Goal: Information Seeking & Learning: Learn about a topic

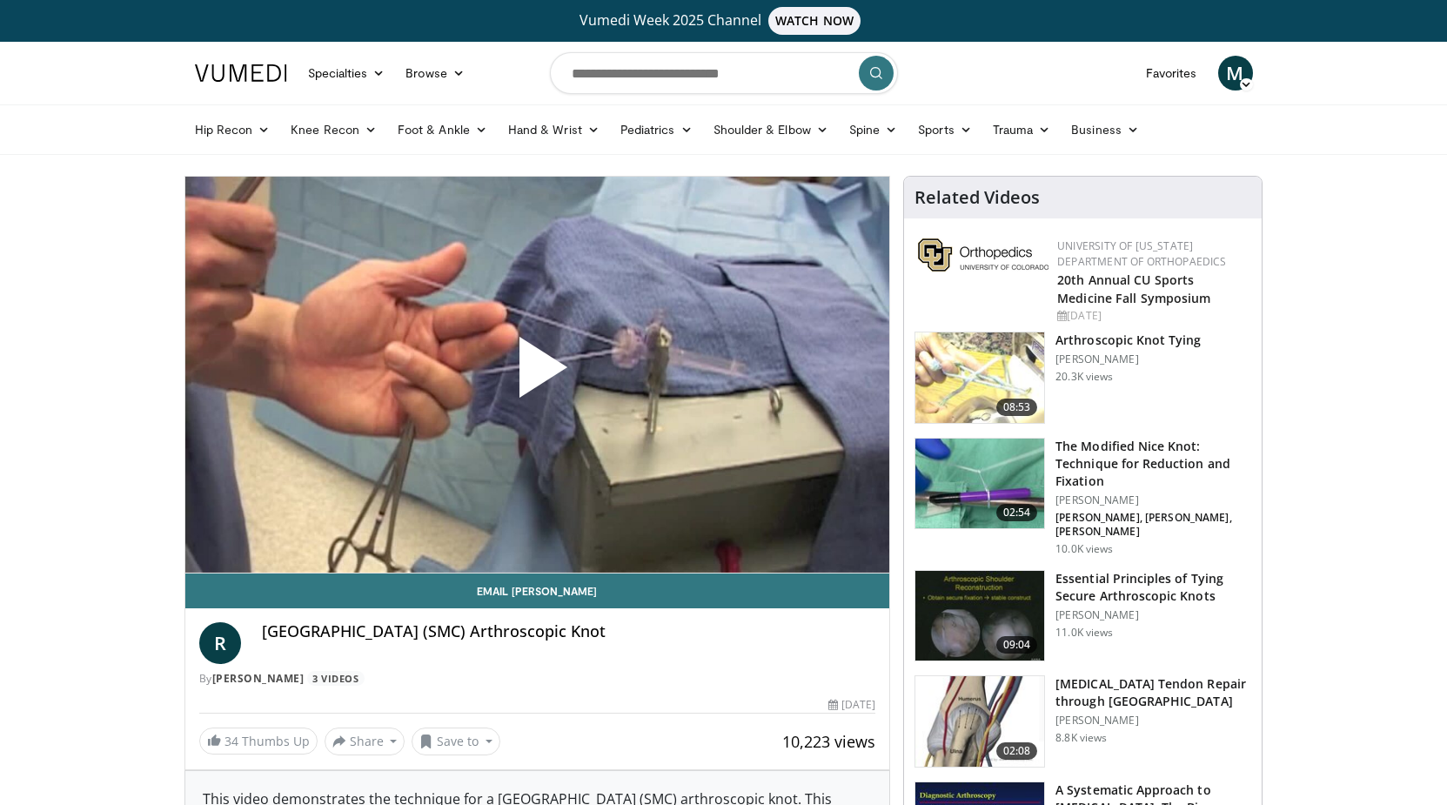
click at [537, 374] on span "Video Player" at bounding box center [537, 374] width 0 height 0
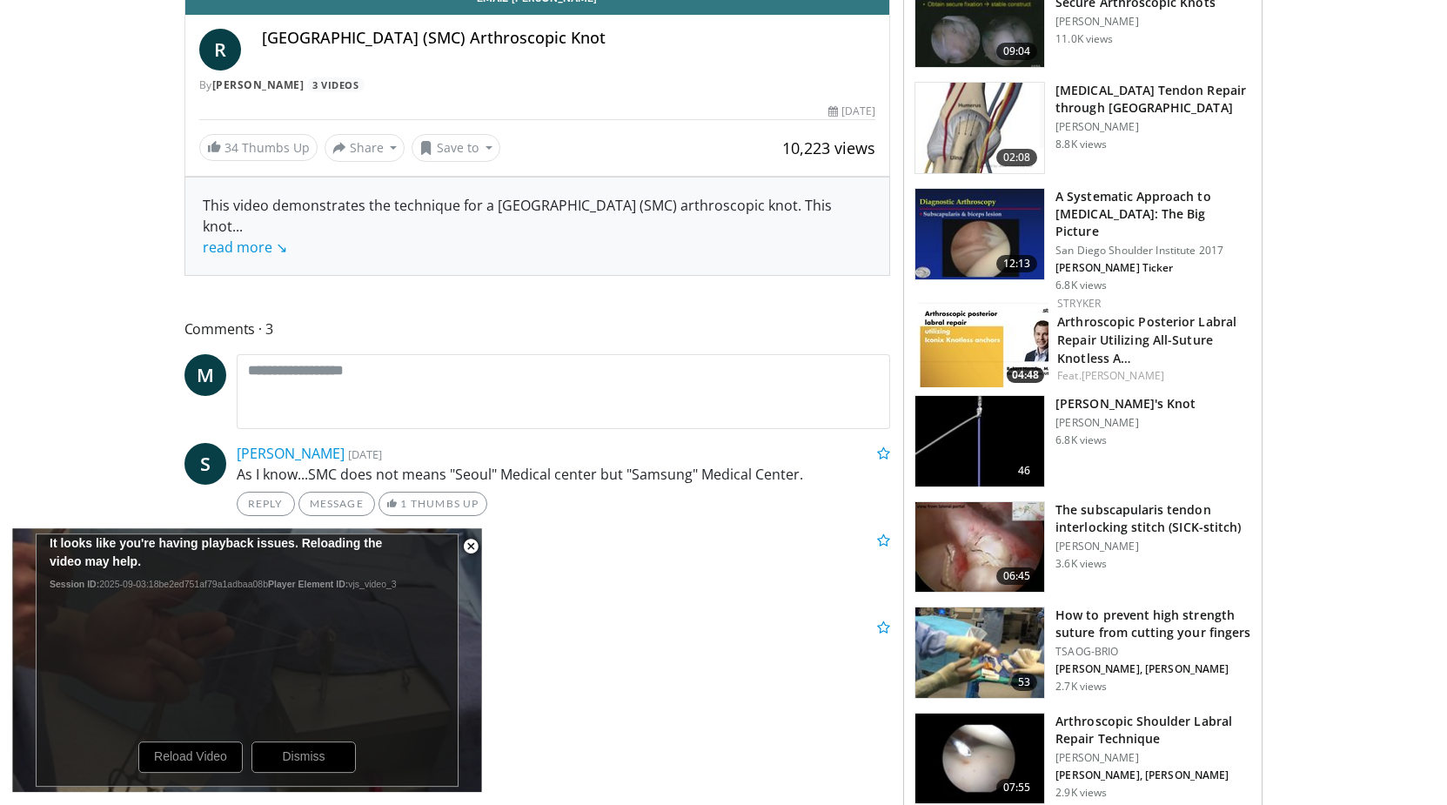
scroll to position [621, 0]
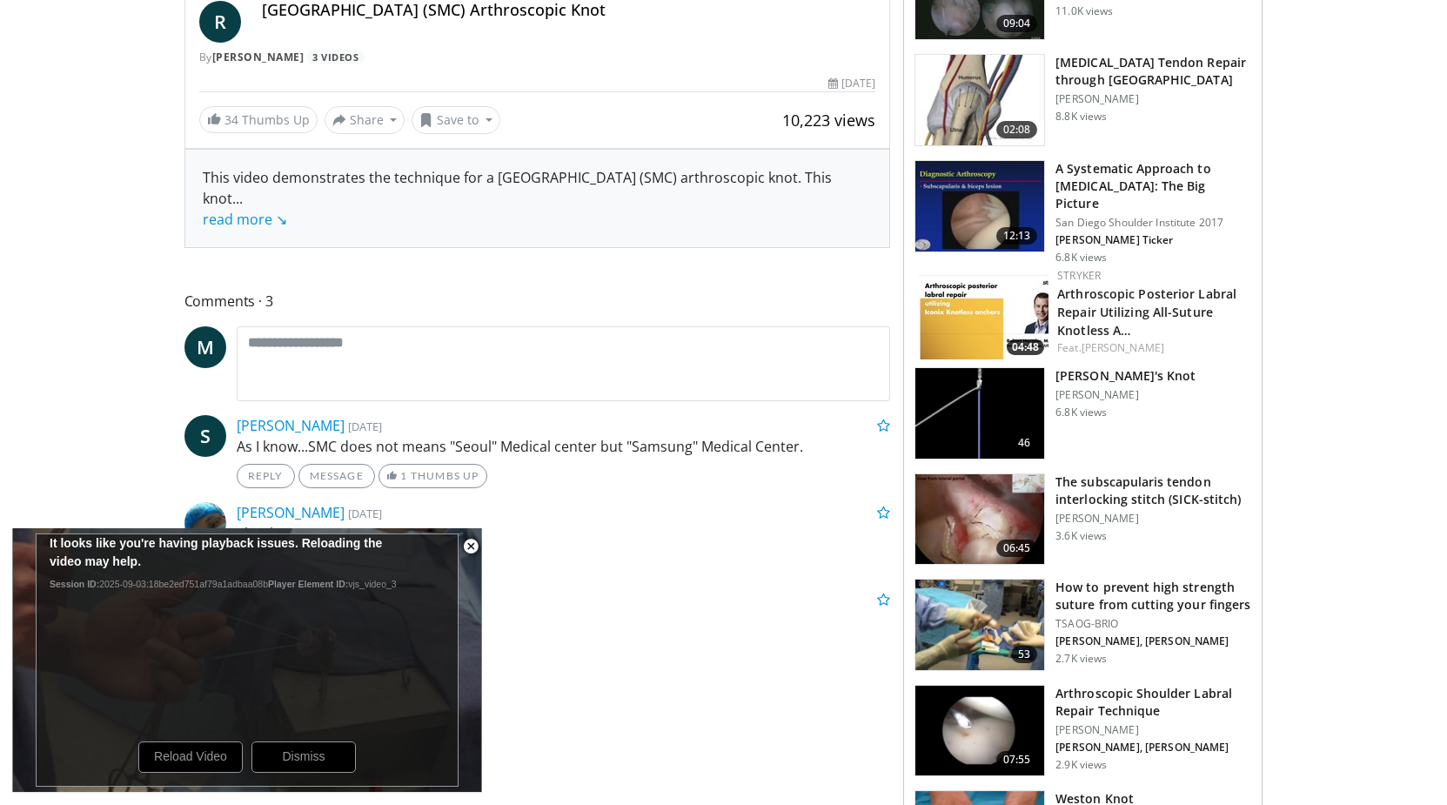
click at [471, 540] on span "Video Player" at bounding box center [470, 546] width 35 height 35
click at [471, 551] on link "Thumbs Up" at bounding box center [428, 563] width 98 height 24
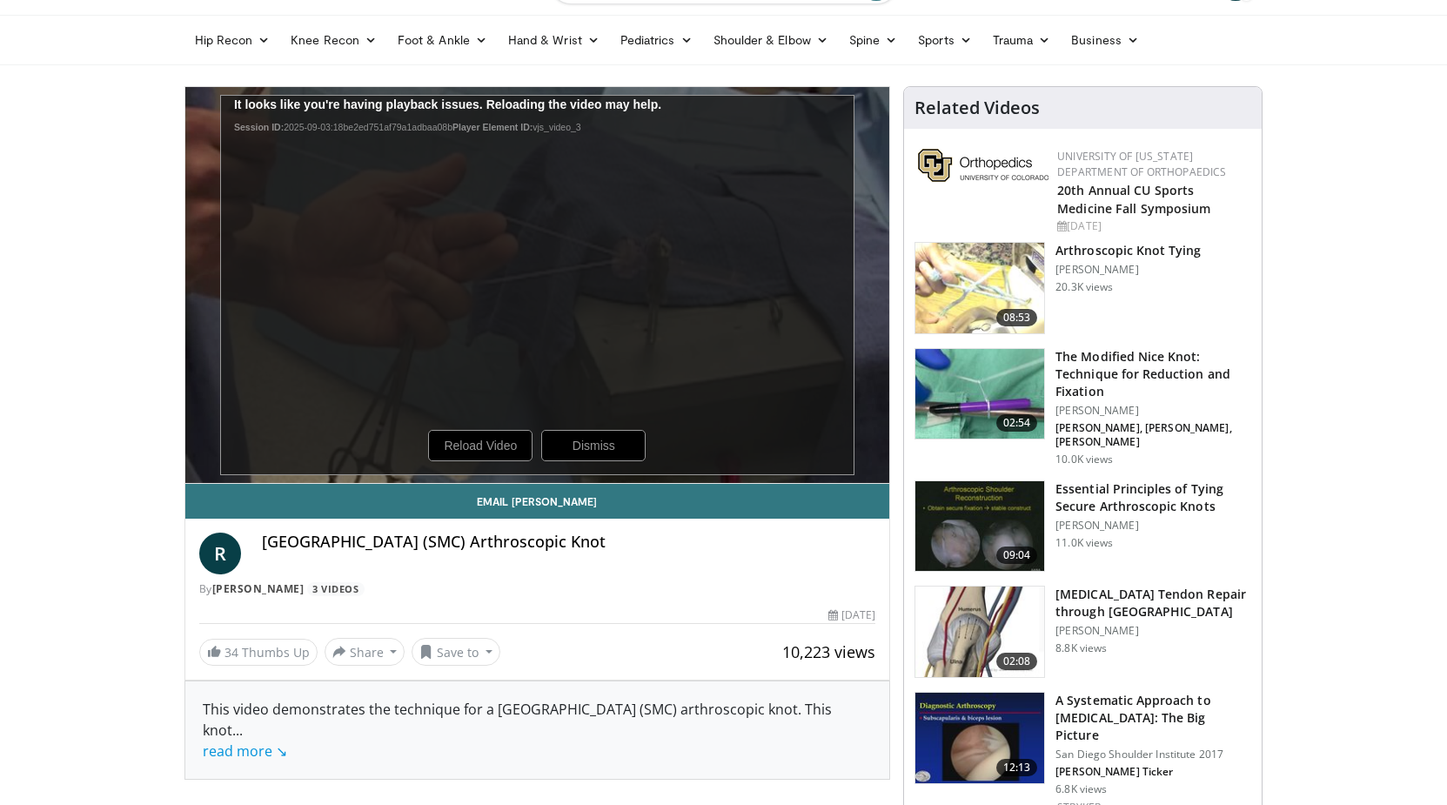
scroll to position [89, 0]
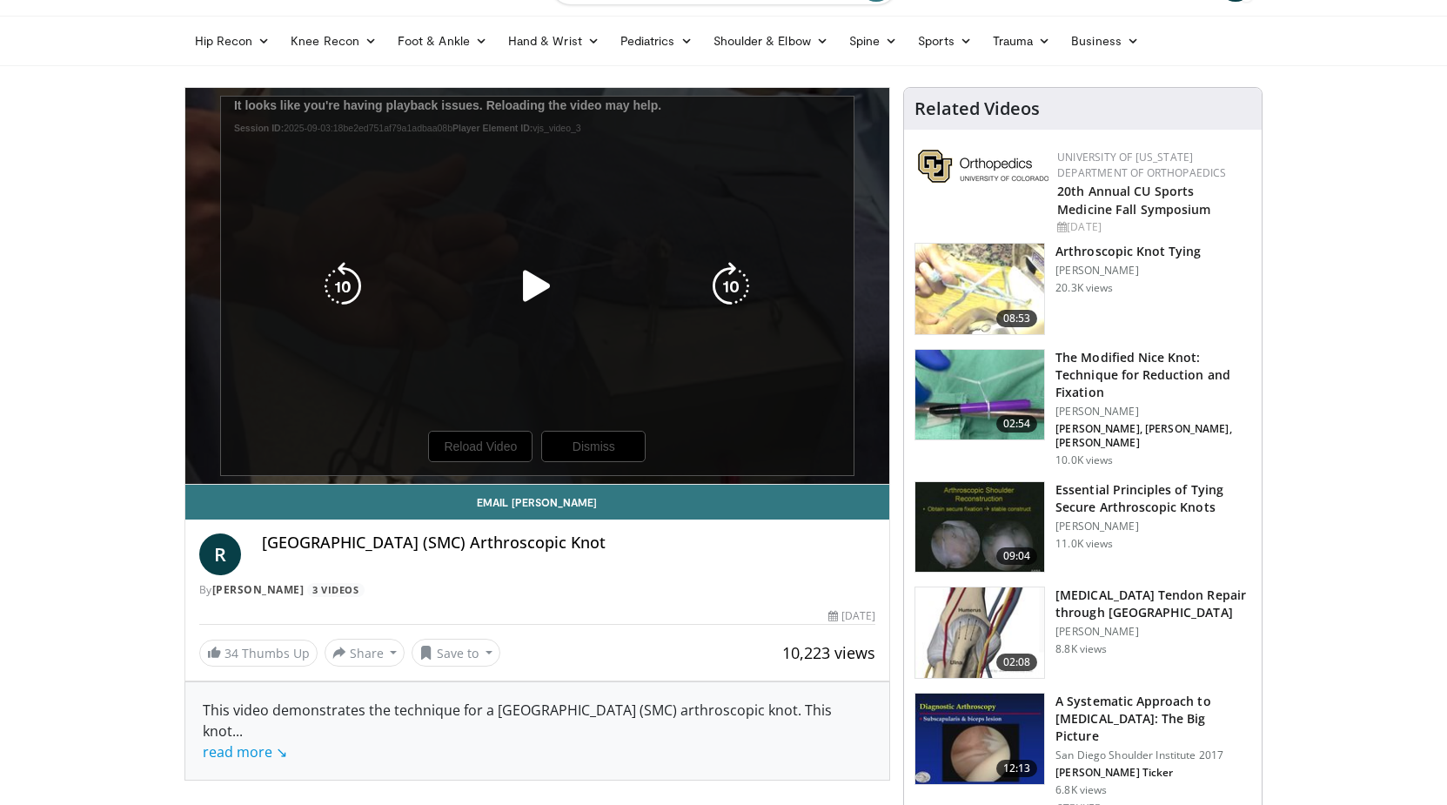
click at [538, 286] on icon "Video Player" at bounding box center [537, 286] width 49 height 49
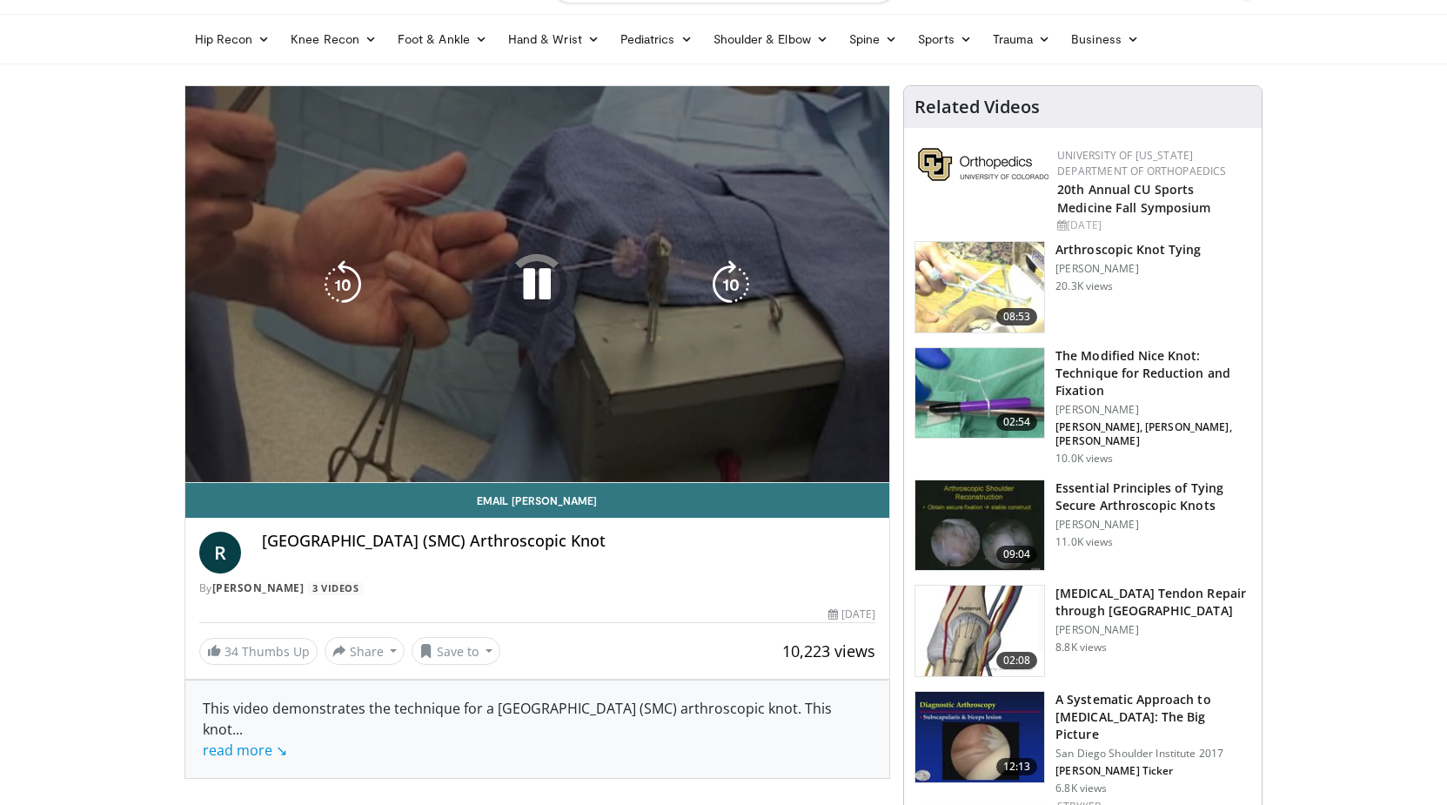
scroll to position [0, 0]
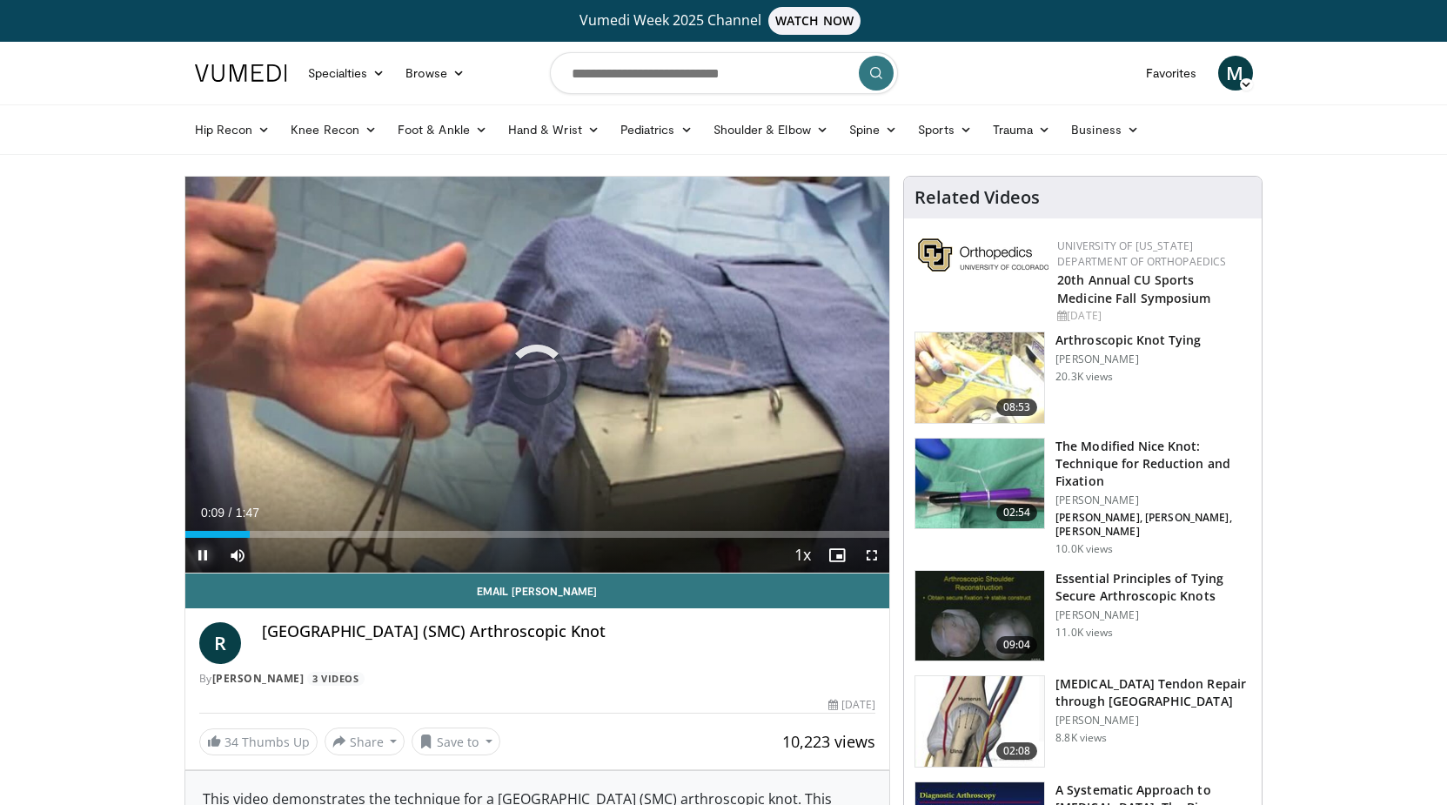
click at [203, 554] on span "Video Player" at bounding box center [202, 555] width 35 height 35
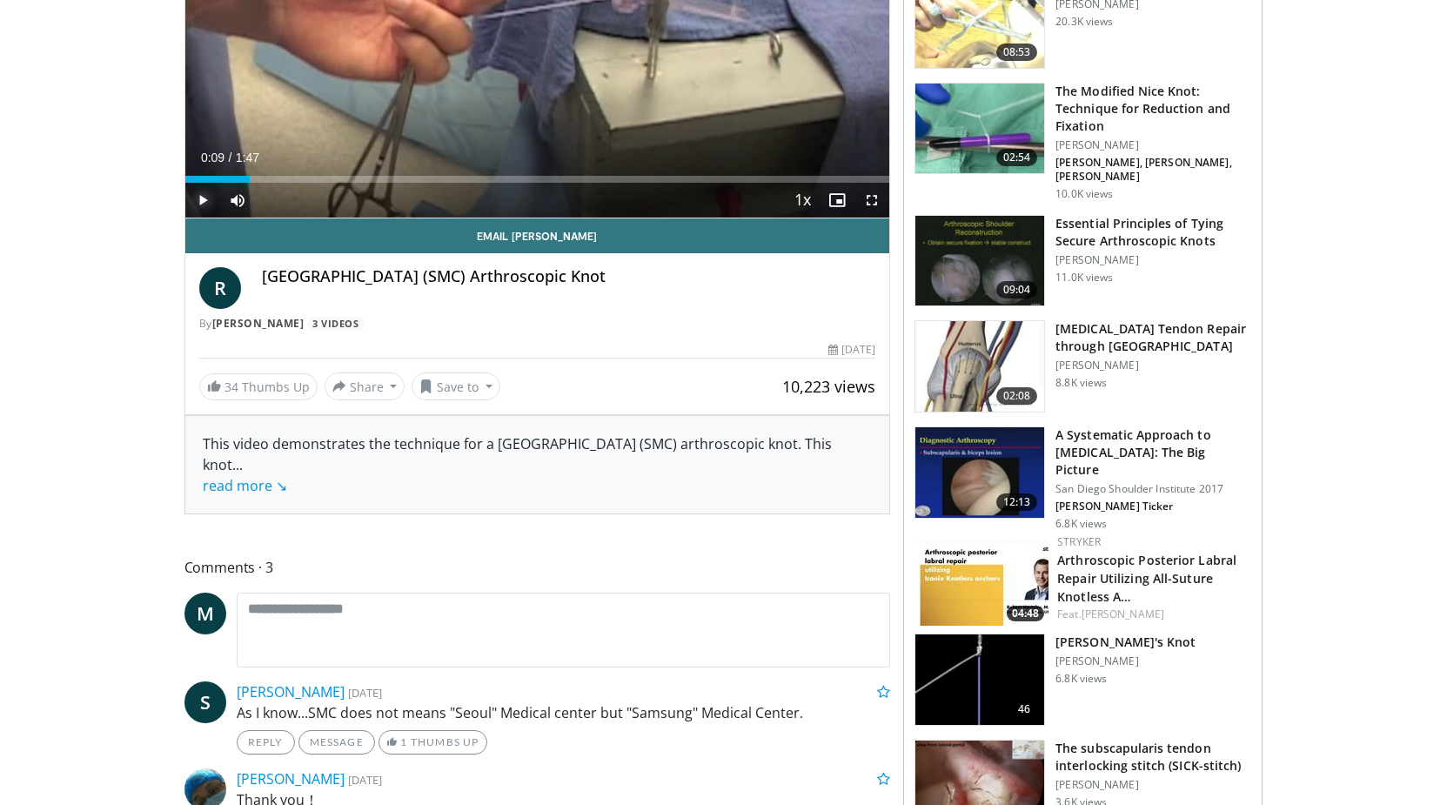
scroll to position [444, 0]
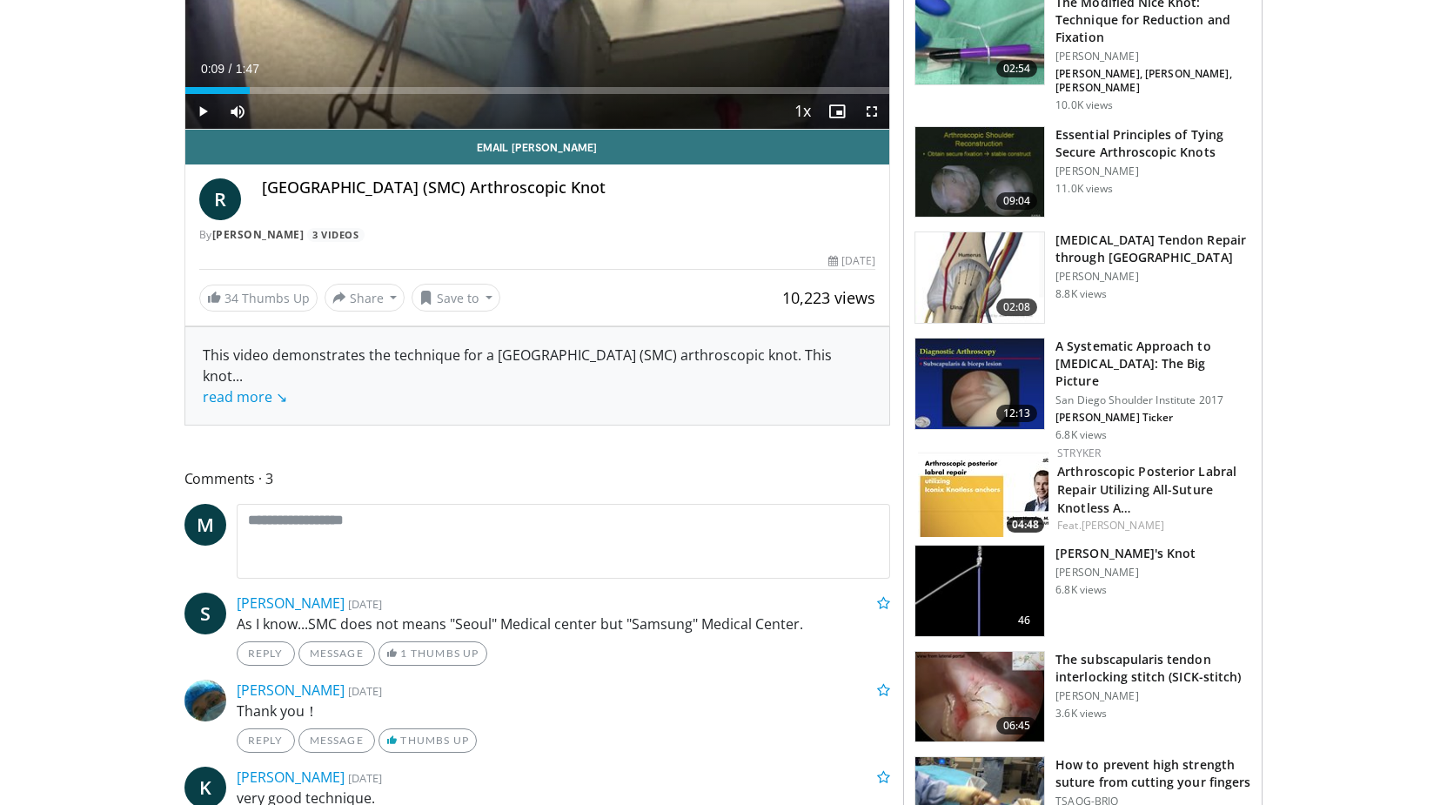
click at [980, 564] on img at bounding box center [980, 591] width 129 height 91
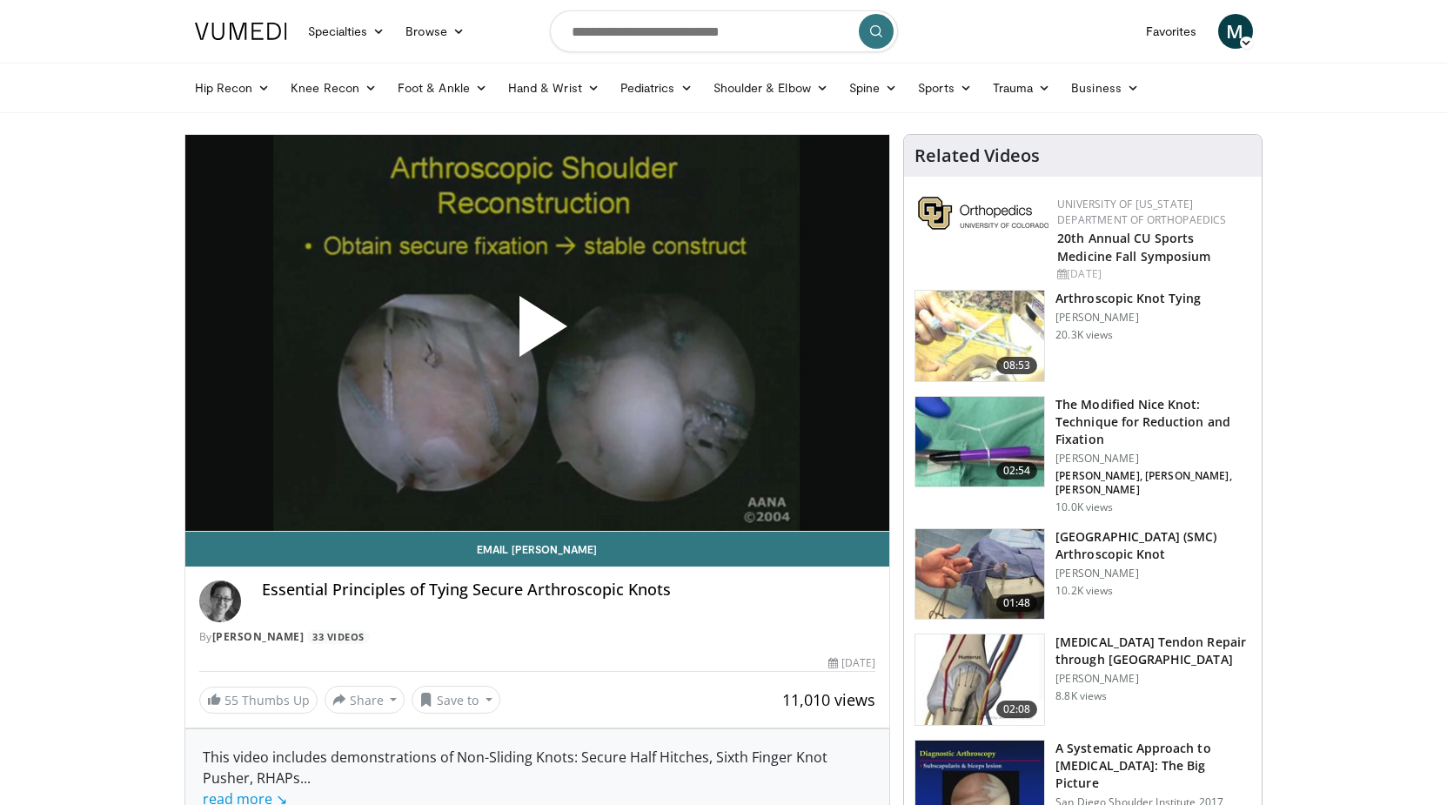
click at [537, 333] on span "Video Player" at bounding box center [537, 333] width 0 height 0
click at [544, 326] on div "10 seconds Tap to unmute" at bounding box center [537, 333] width 705 height 396
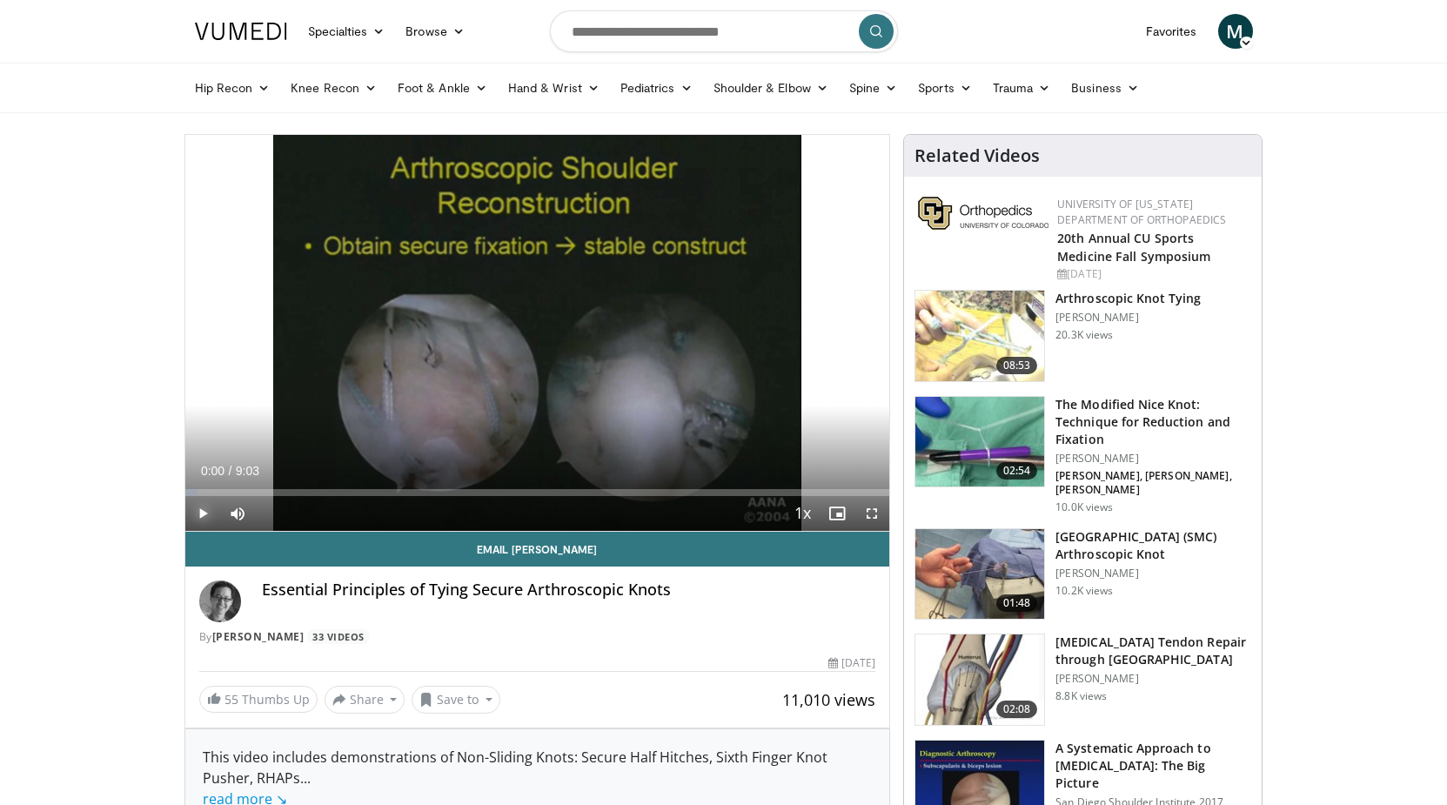
click at [202, 510] on span "Video Player" at bounding box center [202, 513] width 35 height 35
click at [202, 512] on span "Video Player" at bounding box center [202, 513] width 35 height 35
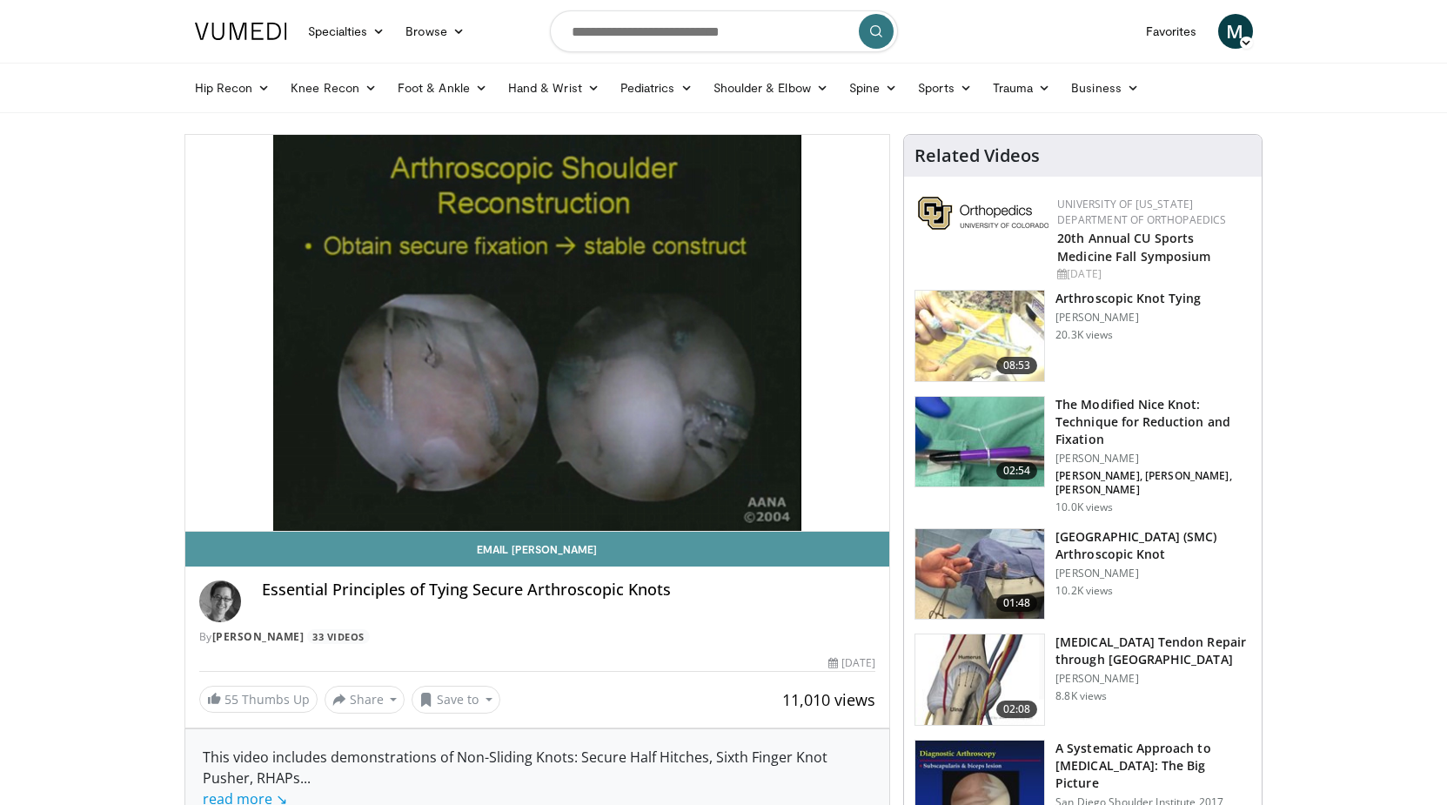
click at [226, 541] on link "Email [PERSON_NAME]" at bounding box center [537, 549] width 705 height 35
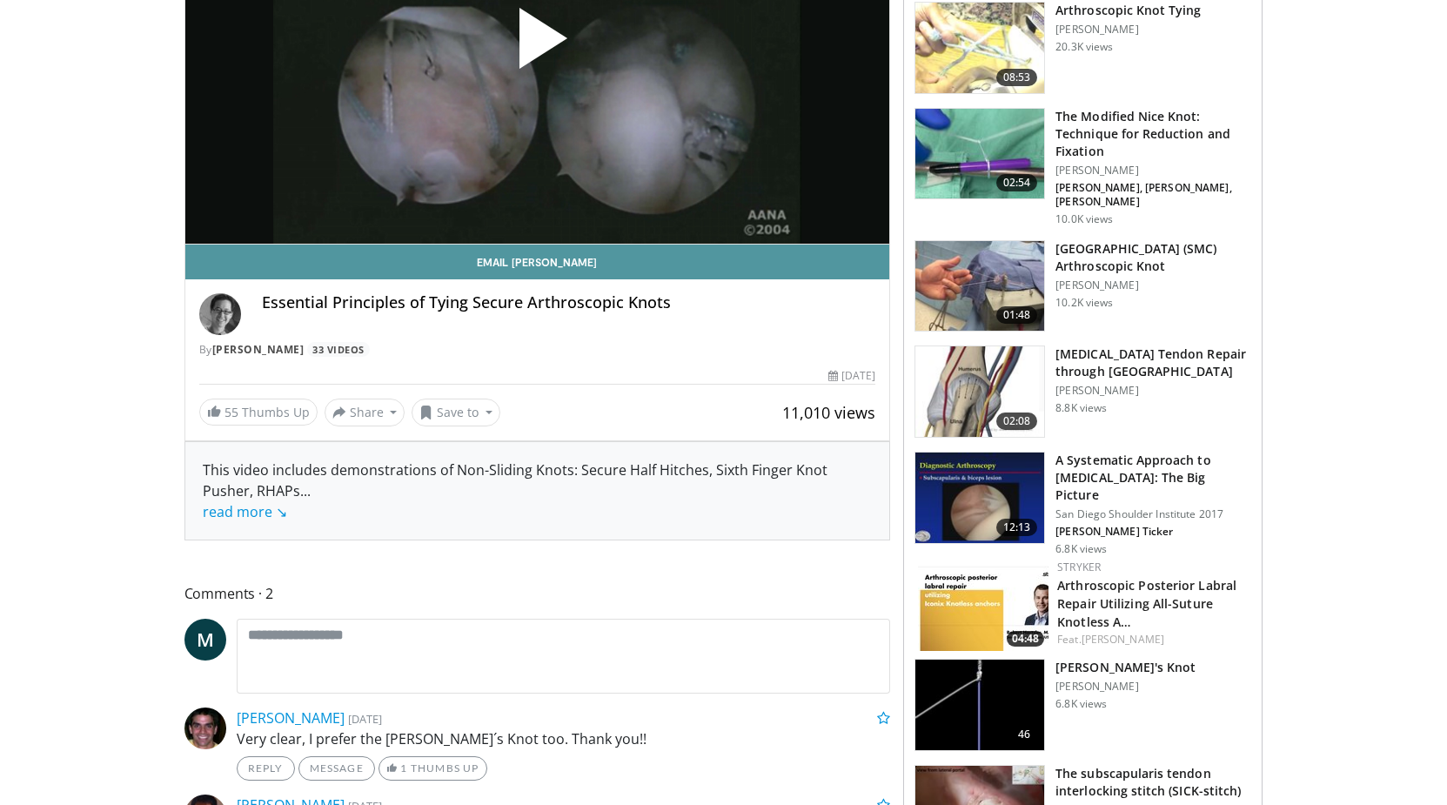
scroll to position [178, 0]
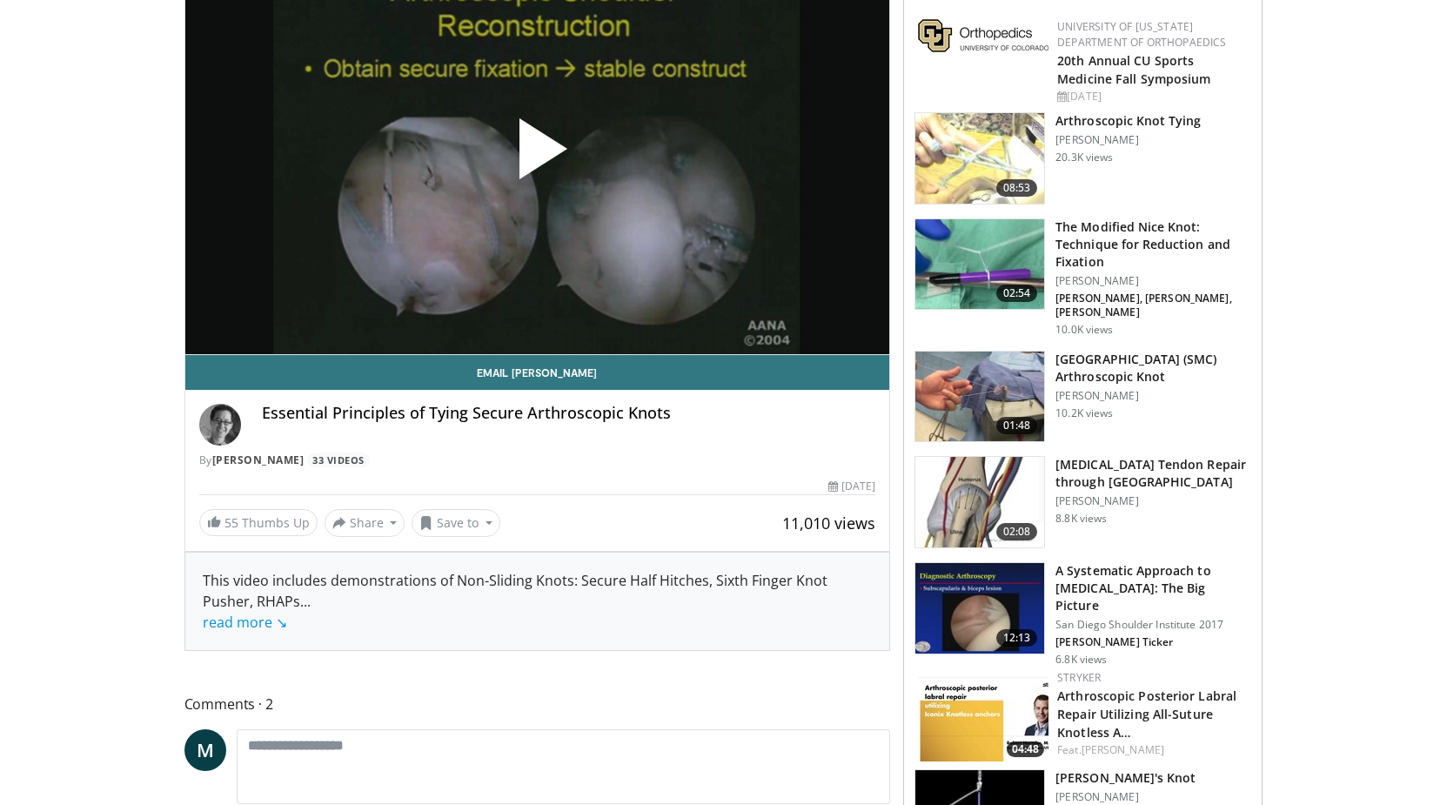
click at [537, 156] on span "Video Player" at bounding box center [537, 156] width 0 height 0
